Goal: Information Seeking & Learning: Learn about a topic

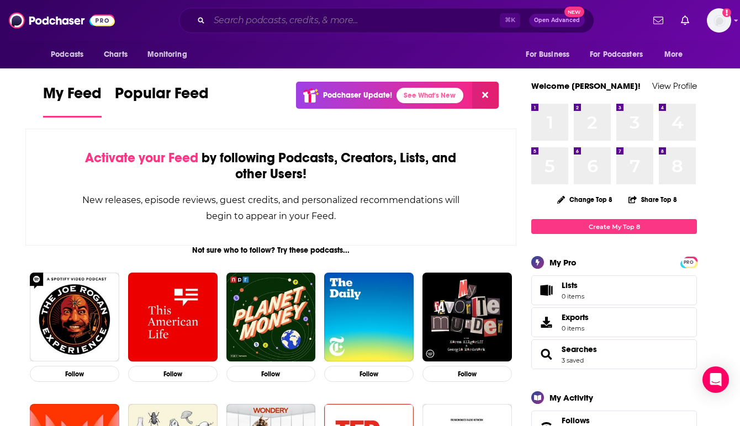
click at [256, 18] on input "Search podcasts, credits, & more..." at bounding box center [354, 21] width 290 height 18
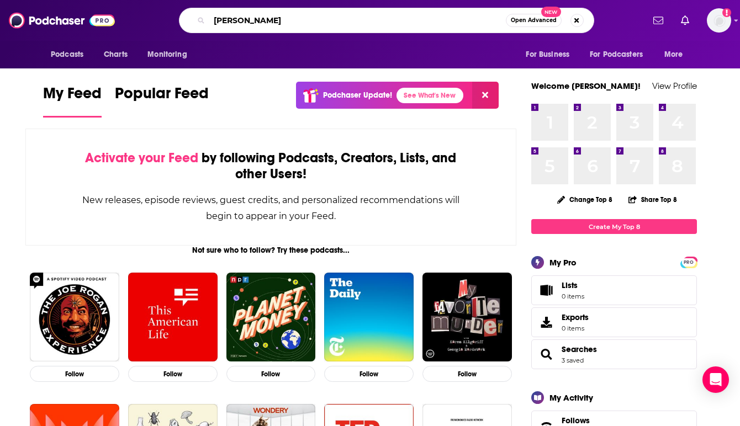
type input "[PERSON_NAME]"
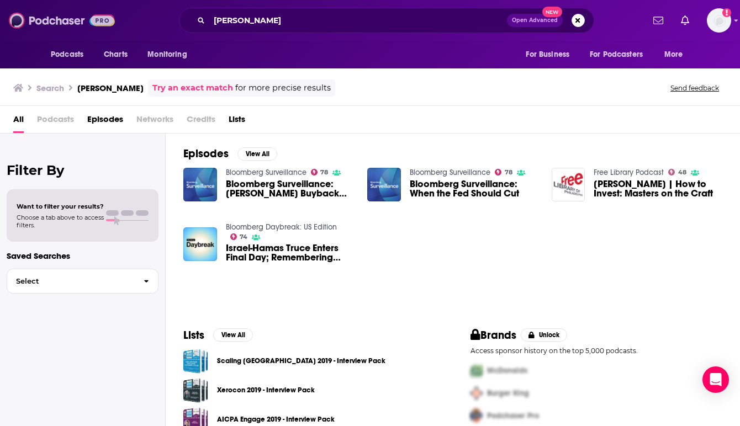
click at [63, 18] on img at bounding box center [62, 20] width 106 height 21
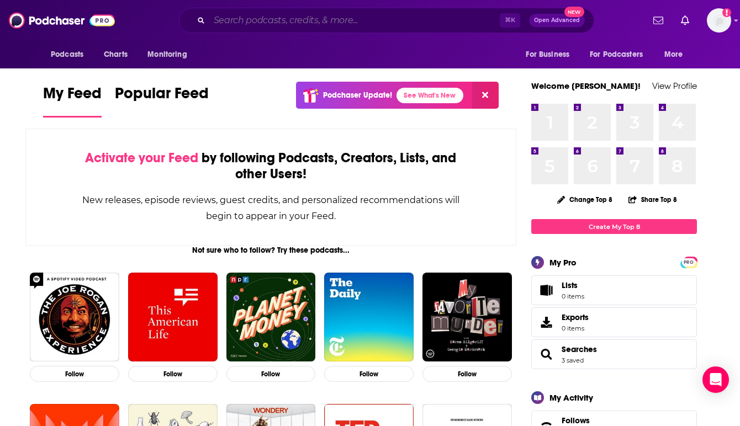
click at [280, 18] on input "Search podcasts, credits, & more..." at bounding box center [354, 21] width 290 height 18
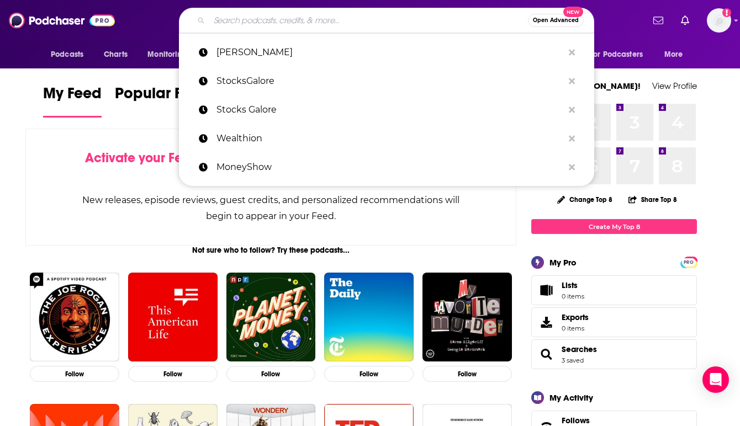
paste input "Wealth with [PERSON_NAME]"
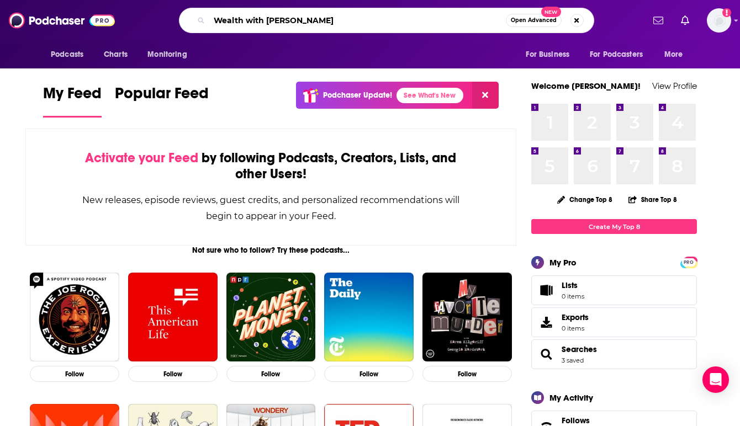
type input "Wealth with [PERSON_NAME]"
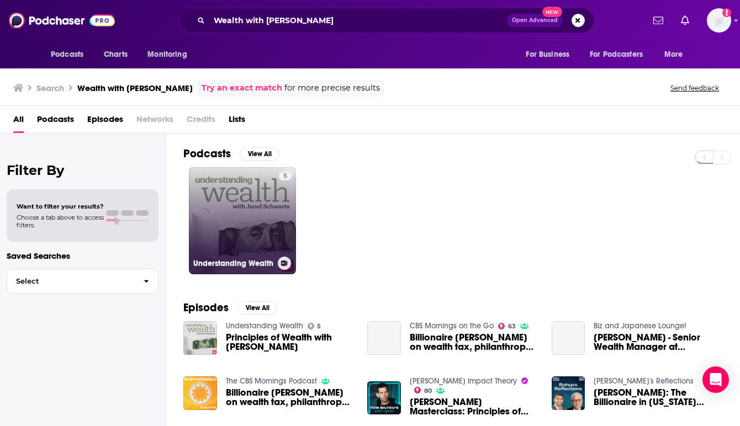
click at [247, 208] on link "5 Understanding Wealth" at bounding box center [242, 220] width 107 height 107
